Goal: Task Accomplishment & Management: Use online tool/utility

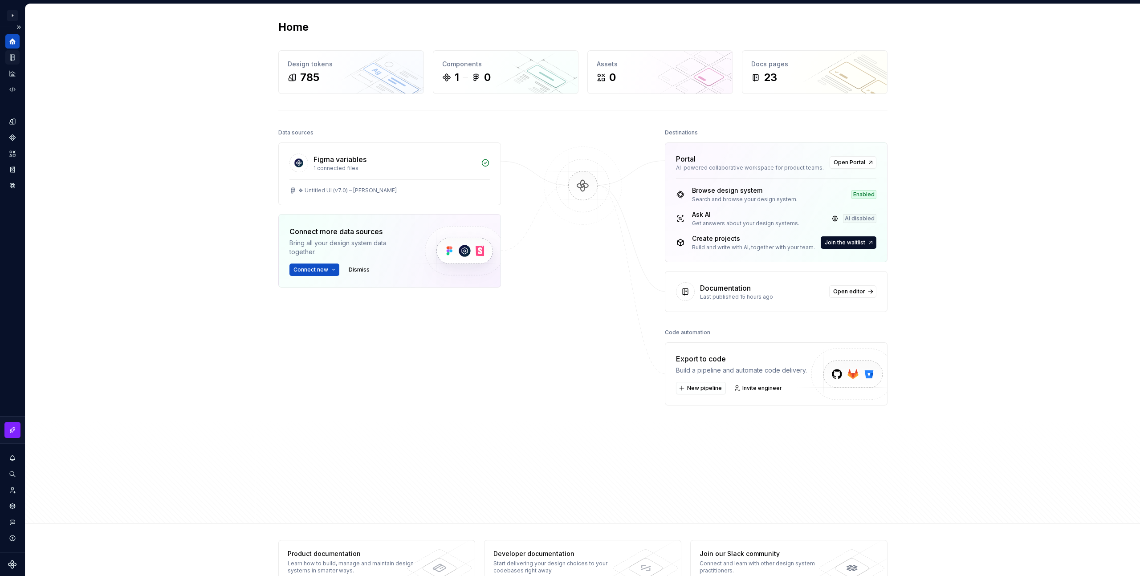
click at [11, 58] on icon "Documentation" at bounding box center [12, 57] width 8 height 8
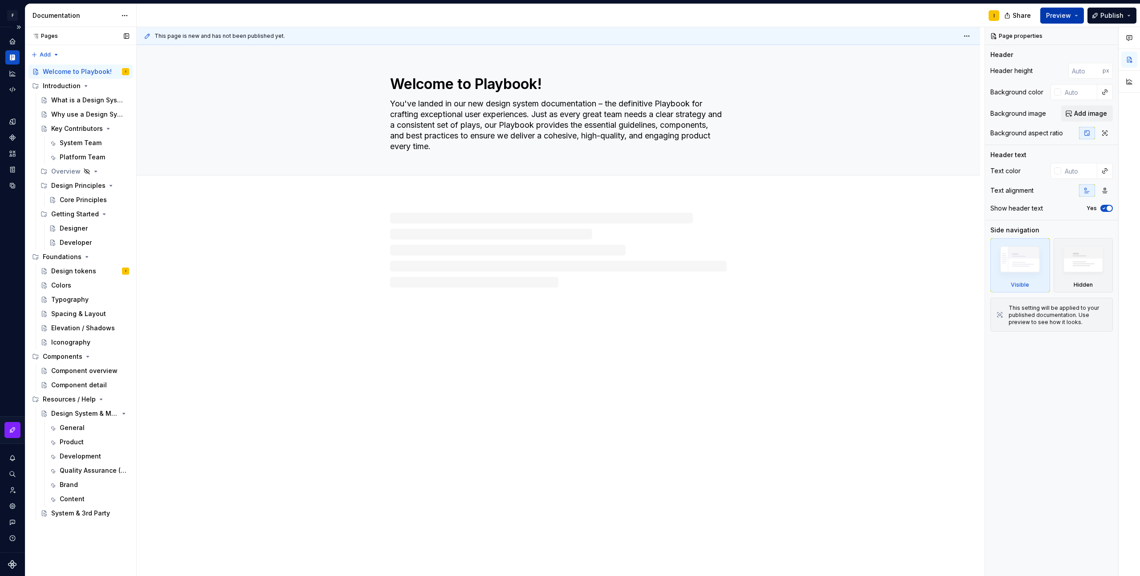
click at [1054, 17] on span "Preview" at bounding box center [1058, 15] width 25 height 9
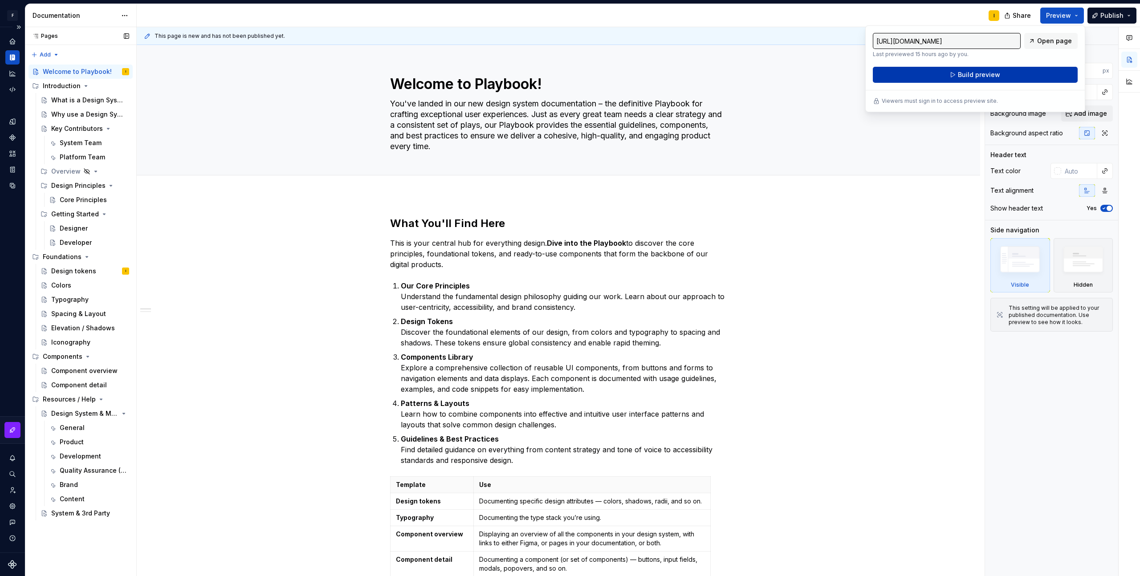
click at [1016, 75] on button "Build preview" at bounding box center [975, 75] width 205 height 16
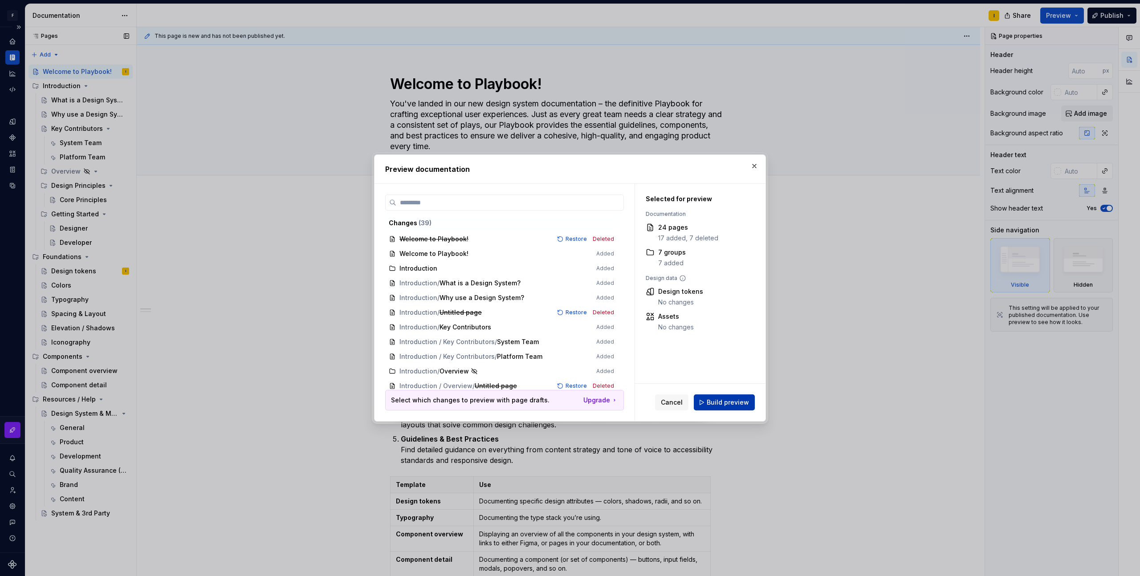
click at [740, 401] on span "Build preview" at bounding box center [728, 402] width 42 height 9
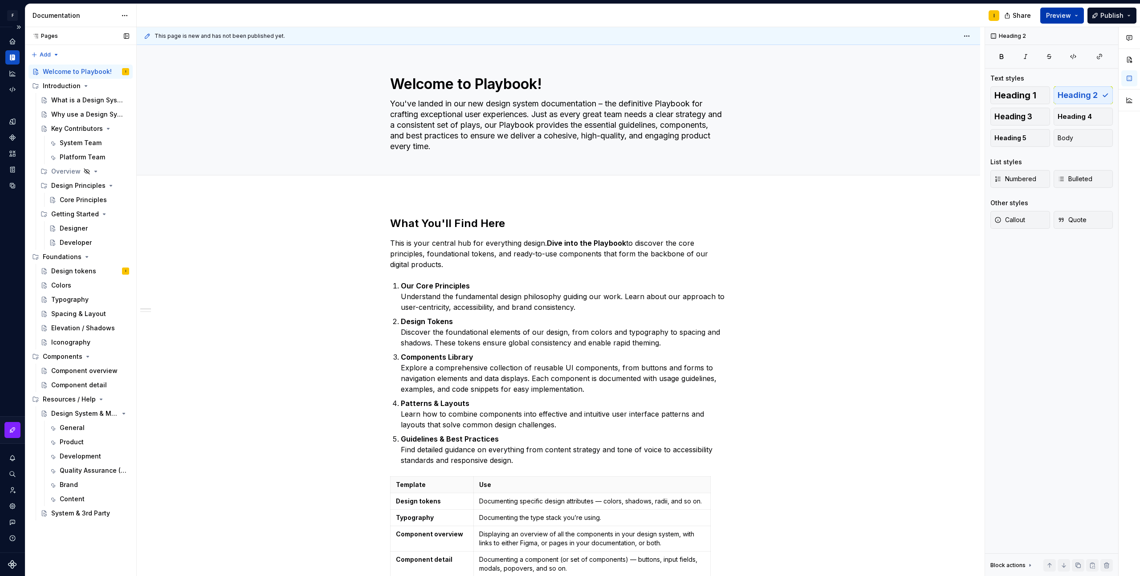
click at [1058, 8] on button "Preview" at bounding box center [1062, 16] width 44 height 16
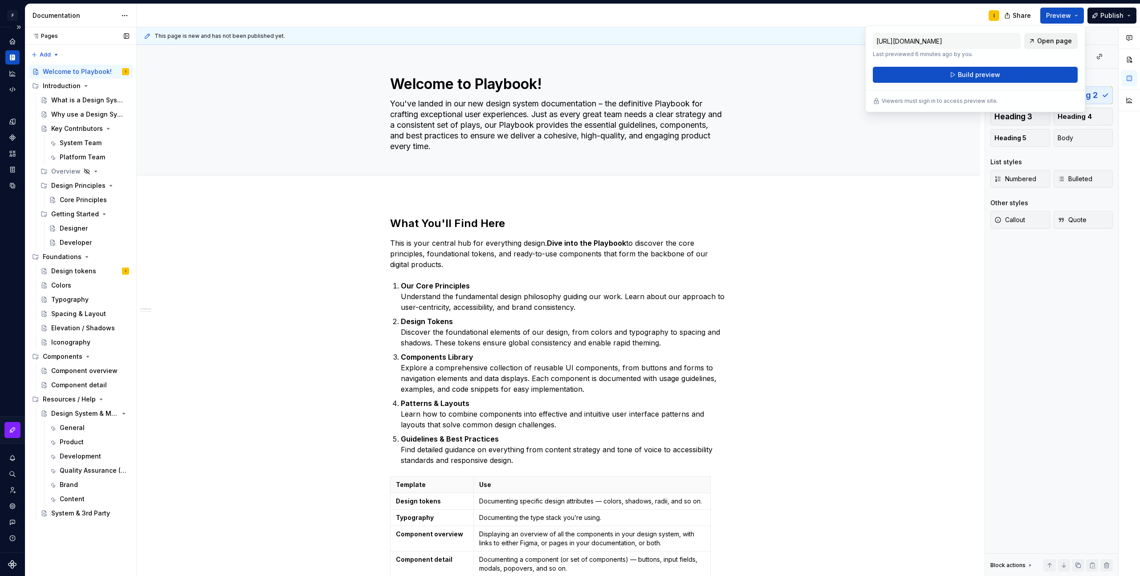
click at [1055, 40] on span "Open page" at bounding box center [1054, 41] width 35 height 9
type textarea "*"
